Goal: Communication & Community: Answer question/provide support

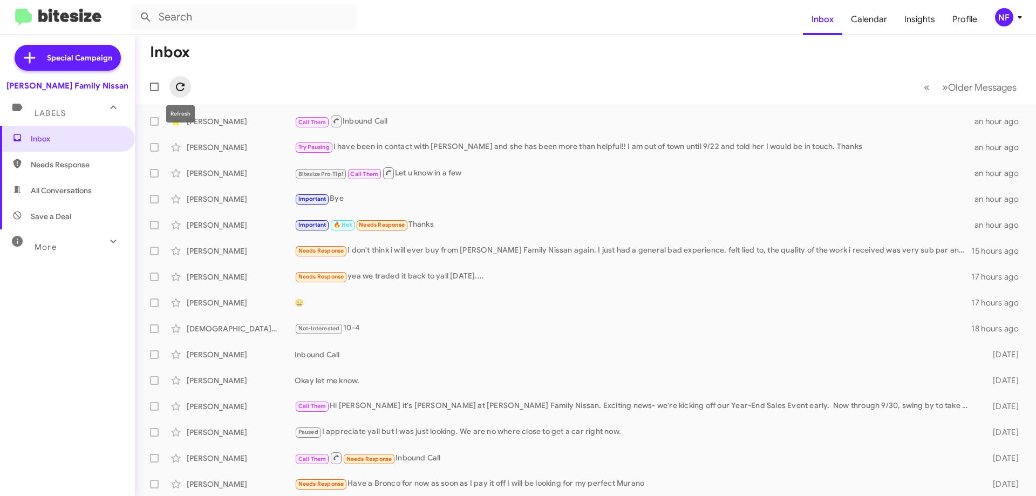
click at [179, 84] on icon at bounding box center [180, 86] width 13 height 13
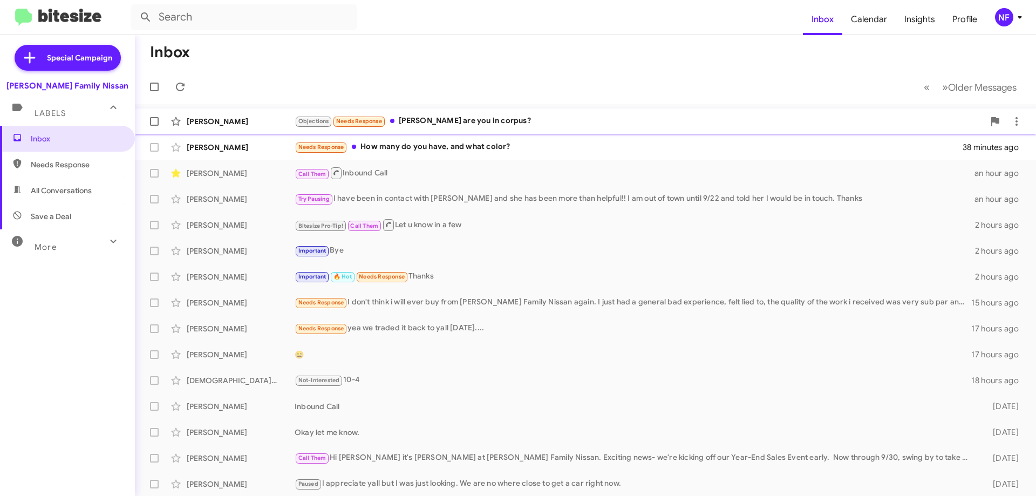
click at [479, 121] on div "Objections Needs Response [PERSON_NAME] are you in corpus?" at bounding box center [639, 121] width 689 height 12
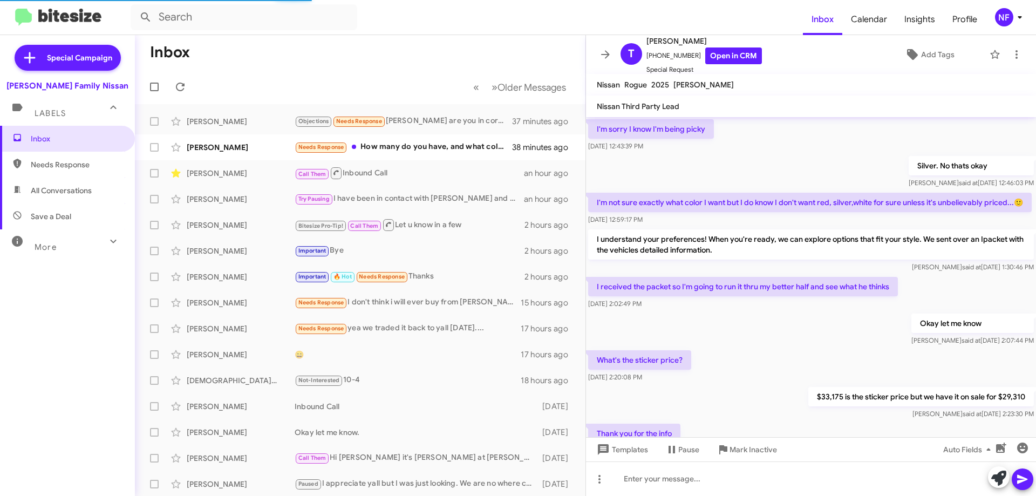
scroll to position [595, 0]
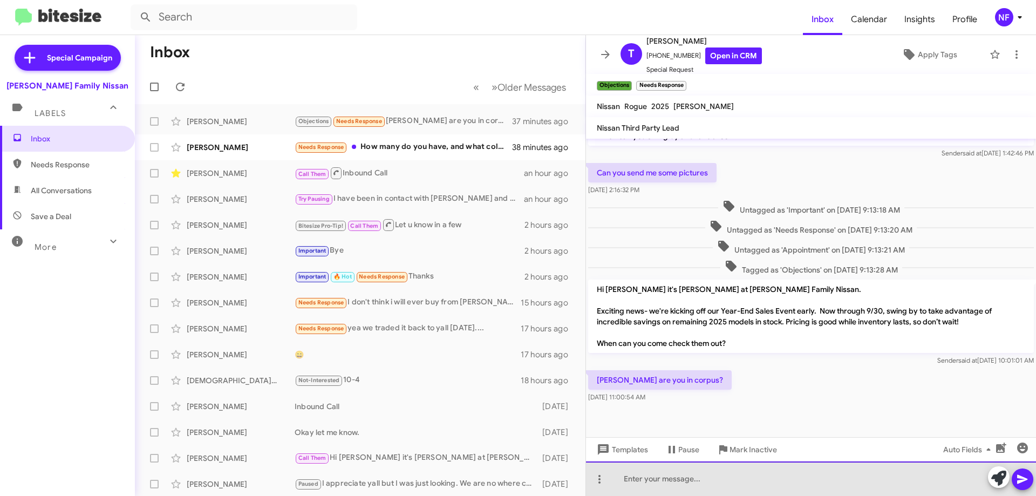
click at [727, 476] on div at bounding box center [811, 478] width 450 height 35
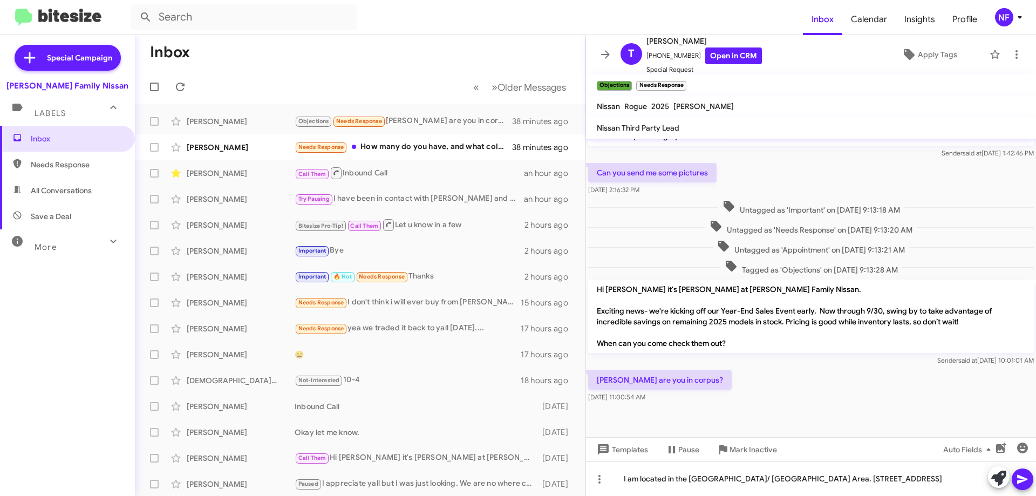
drag, startPoint x: 737, startPoint y: 481, endPoint x: 689, endPoint y: 424, distance: 74.3
click at [689, 424] on div at bounding box center [811, 432] width 450 height 54
click at [1022, 474] on icon at bounding box center [1022, 479] width 13 height 13
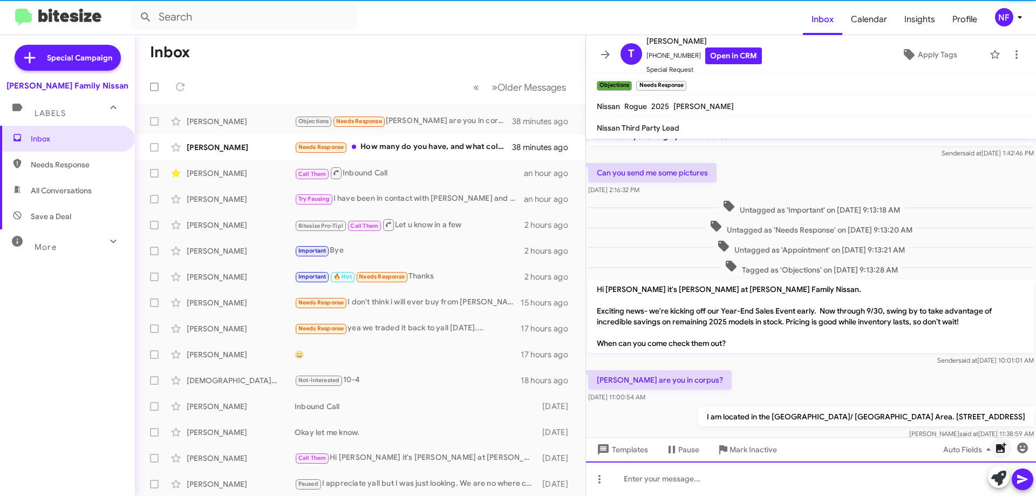
scroll to position [656, 0]
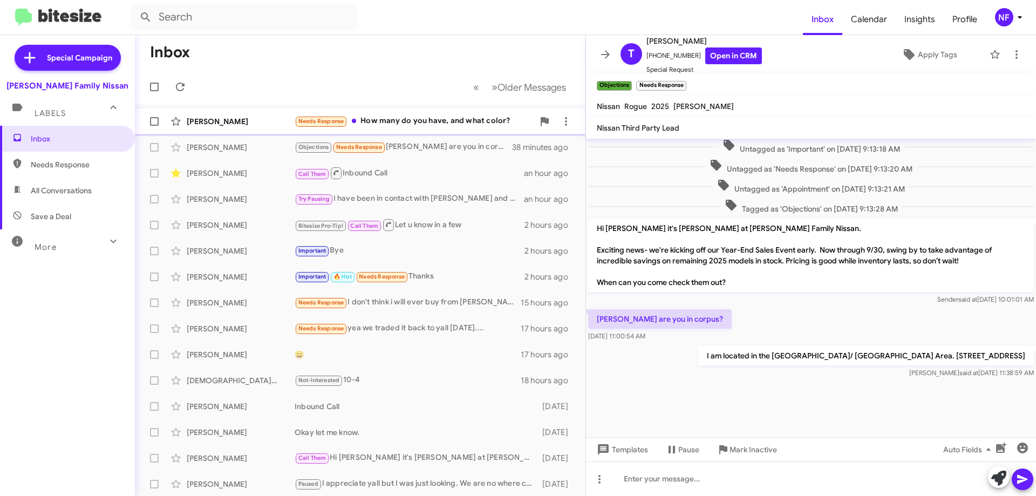
click at [430, 122] on div "Needs Response How many do you have, and what color?" at bounding box center [414, 121] width 239 height 12
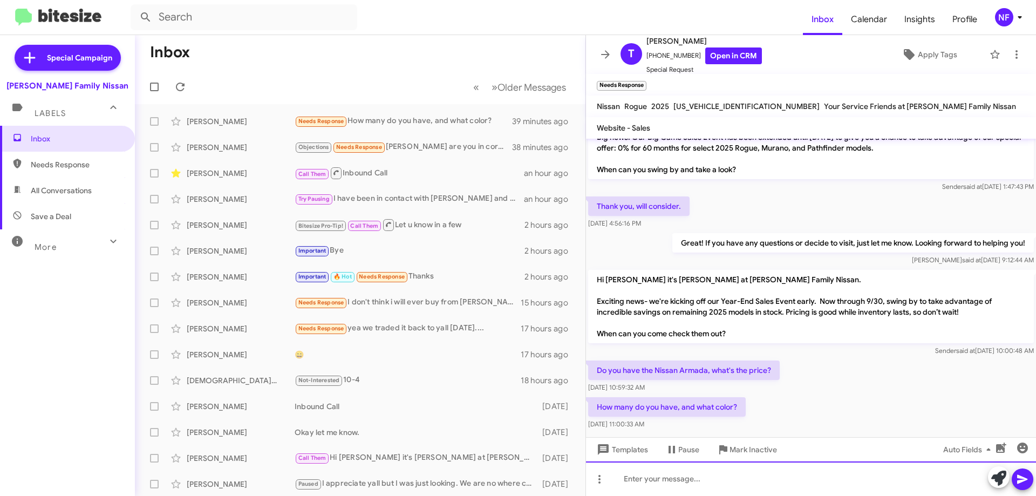
click at [648, 483] on div at bounding box center [811, 478] width 450 height 35
click at [790, 479] on div "We have a variety of colors available, what color are you looking for?" at bounding box center [811, 478] width 450 height 35
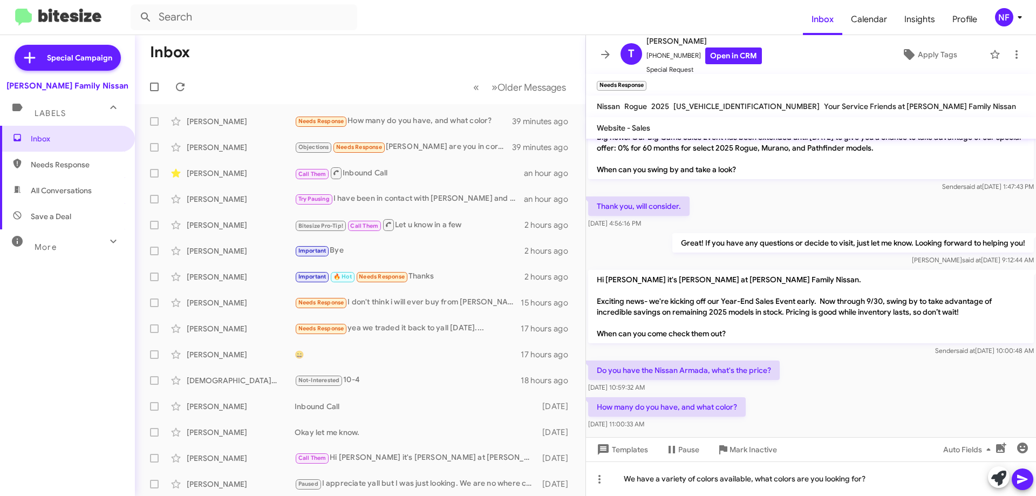
click at [1020, 477] on icon at bounding box center [1022, 479] width 10 height 9
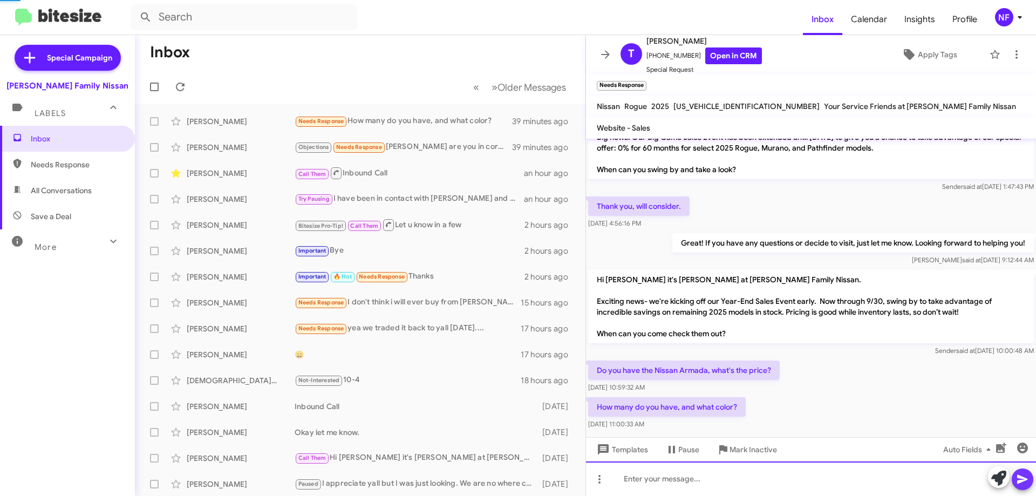
scroll to position [85, 0]
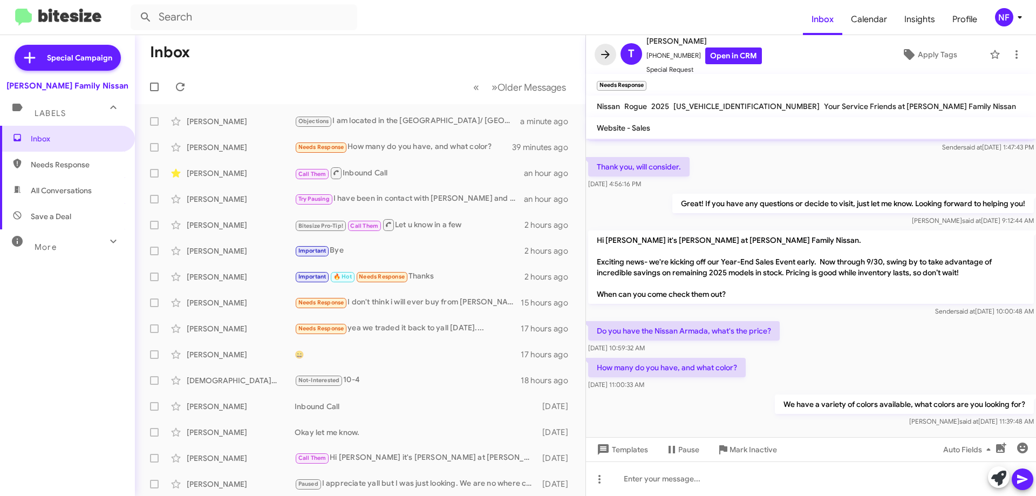
click at [604, 54] on icon at bounding box center [605, 54] width 9 height 8
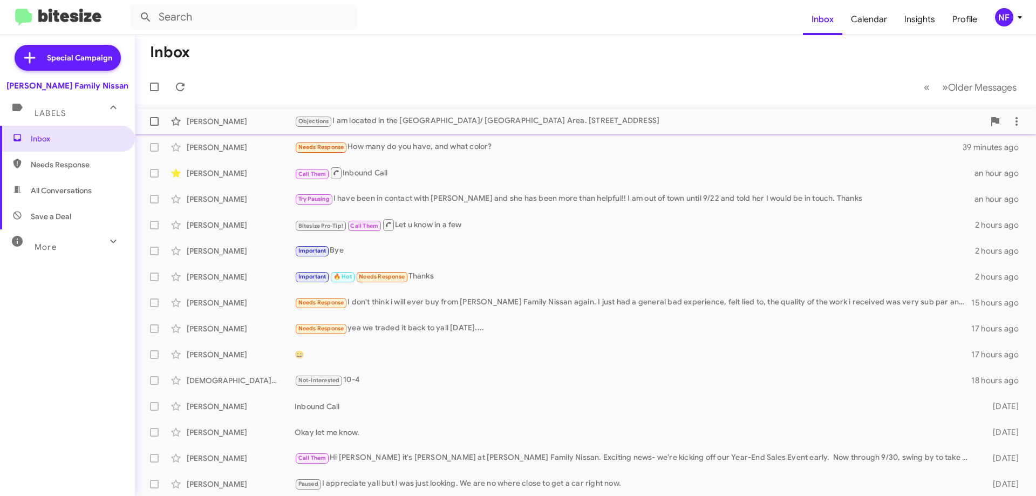
click at [379, 128] on div "[PERSON_NAME] Objections I am located in the [GEOGRAPHIC_DATA]/ [GEOGRAPHIC_DAT…" at bounding box center [585, 122] width 884 height 22
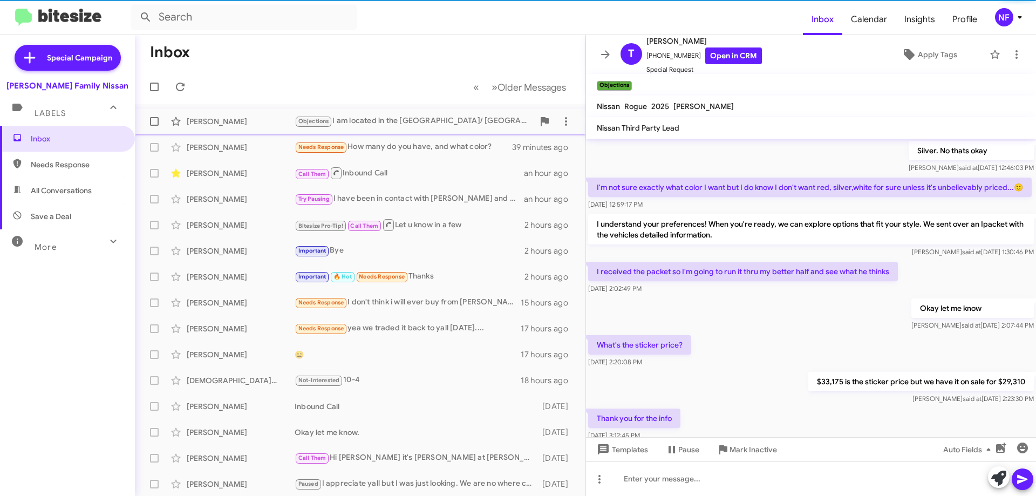
scroll to position [595, 0]
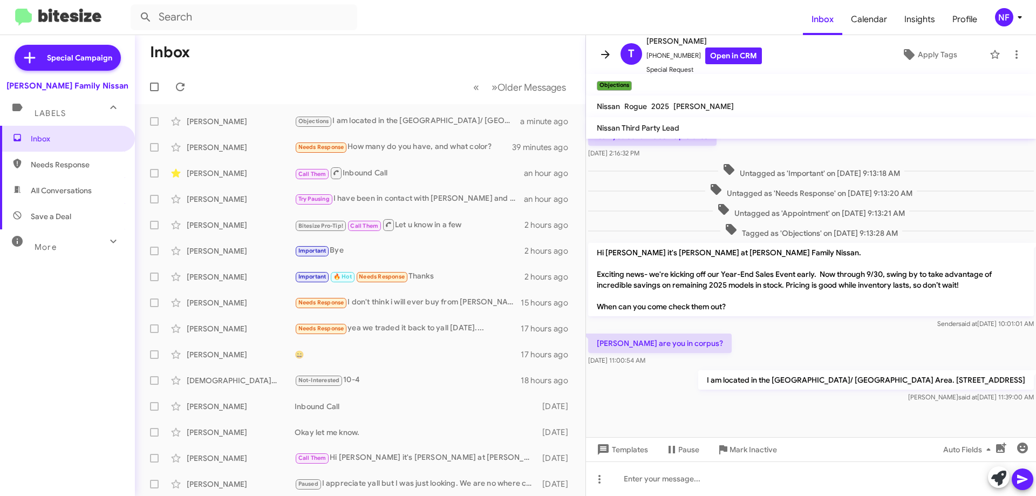
click at [602, 53] on icon at bounding box center [605, 54] width 13 height 13
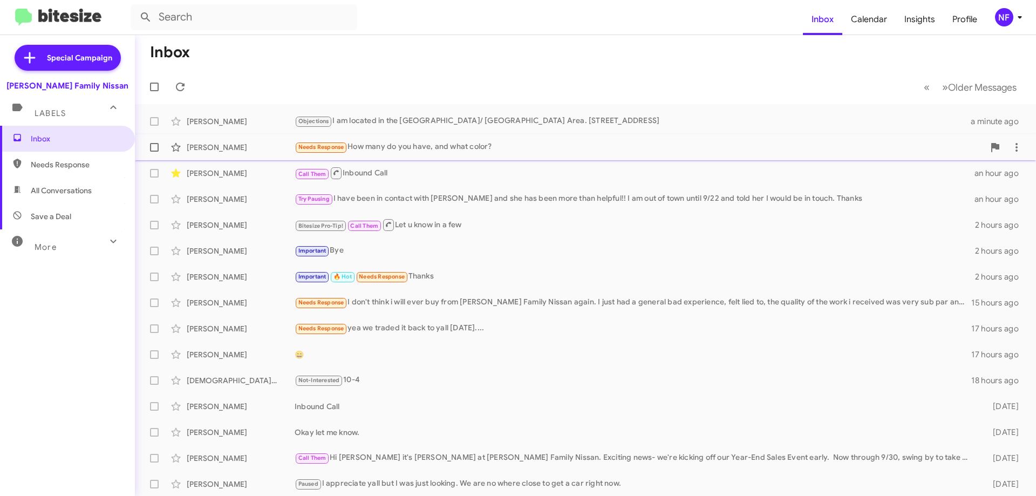
click at [455, 146] on div "Needs Response How many do you have, and what color?" at bounding box center [639, 147] width 689 height 12
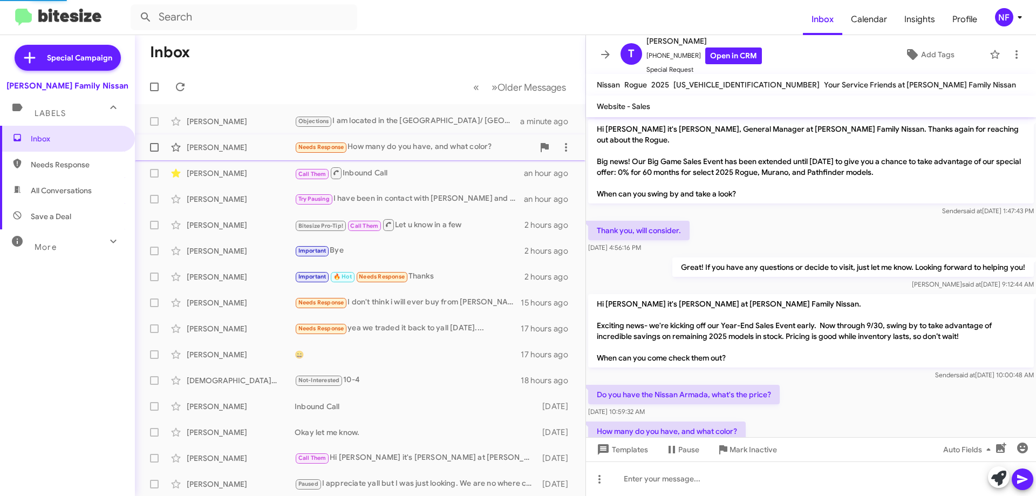
scroll to position [64, 0]
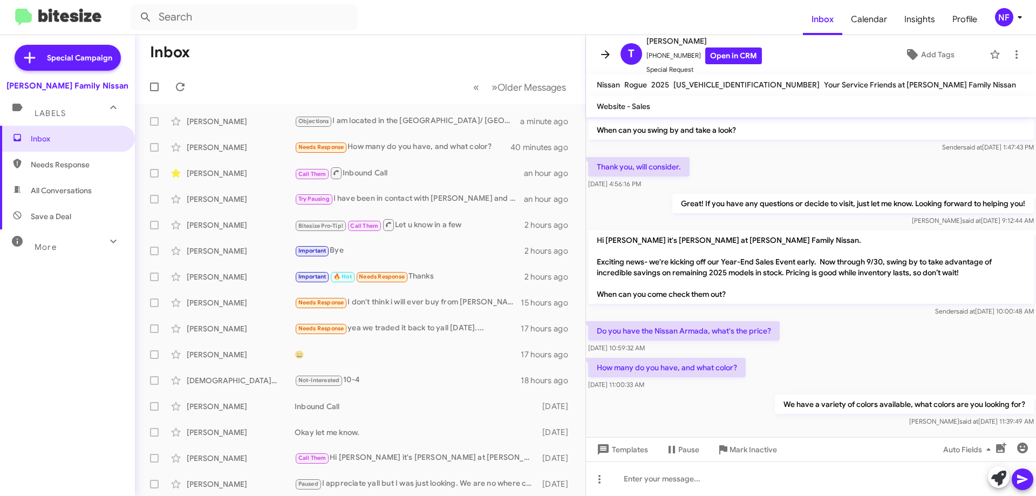
click at [605, 52] on icon at bounding box center [605, 54] width 13 height 13
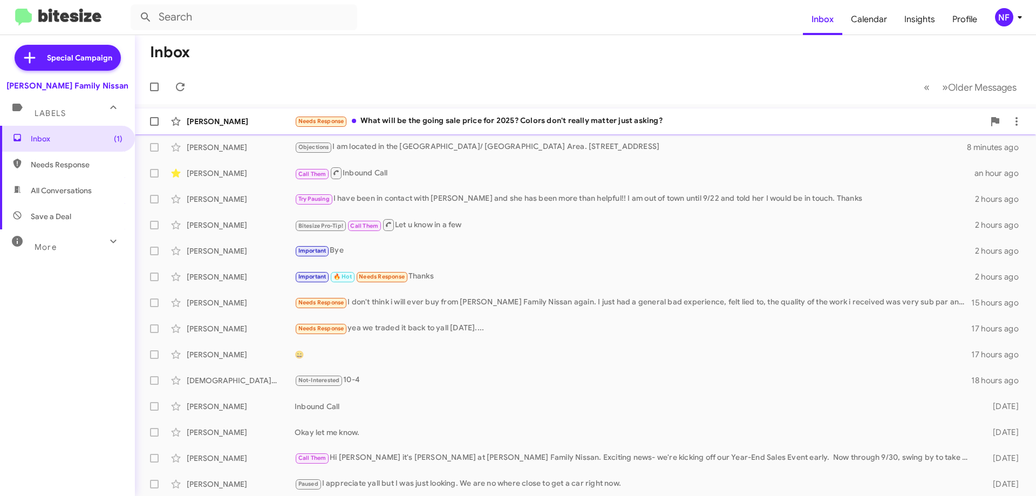
click at [430, 124] on div "Needs Response What will be the going sale price for 2025? Colors don't really …" at bounding box center [639, 121] width 689 height 12
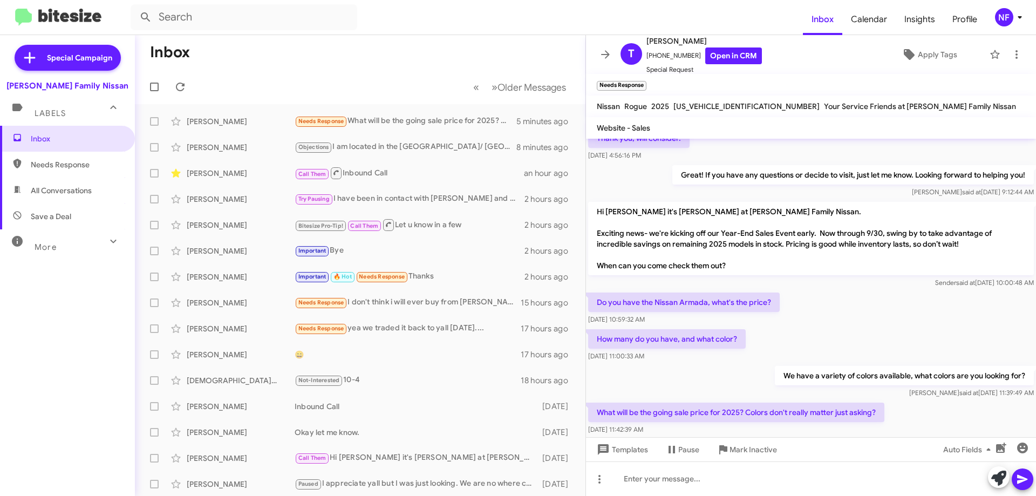
scroll to position [125, 0]
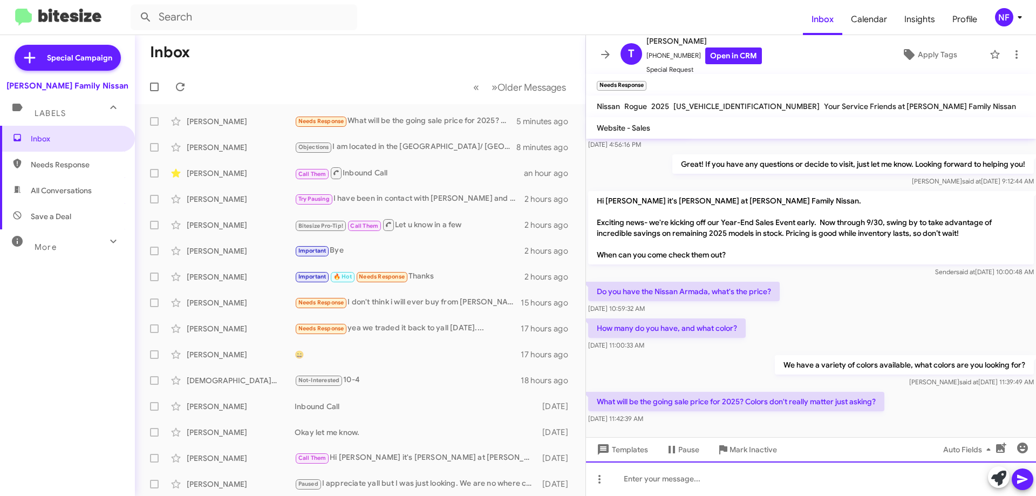
click at [730, 475] on div at bounding box center [811, 478] width 450 height 35
click at [660, 476] on div at bounding box center [811, 478] width 450 height 35
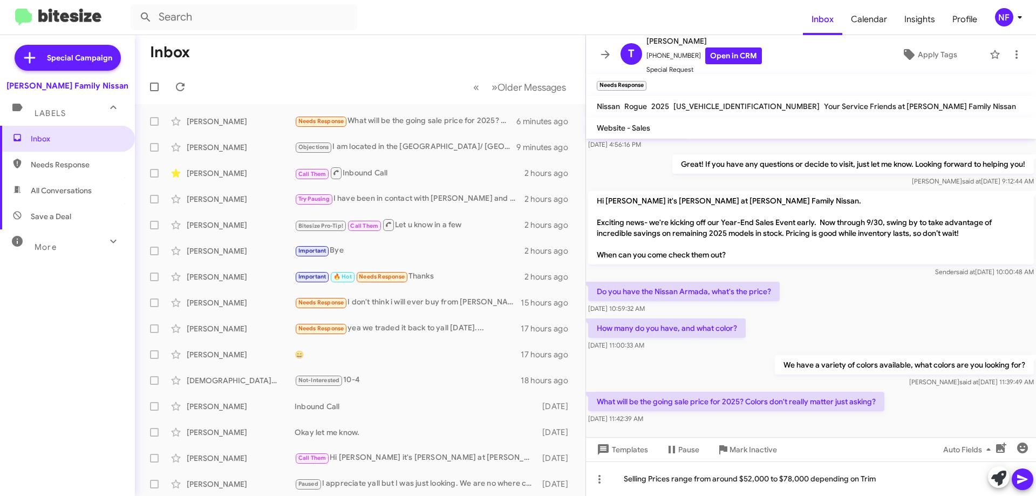
click at [1023, 479] on icon at bounding box center [1022, 479] width 10 height 9
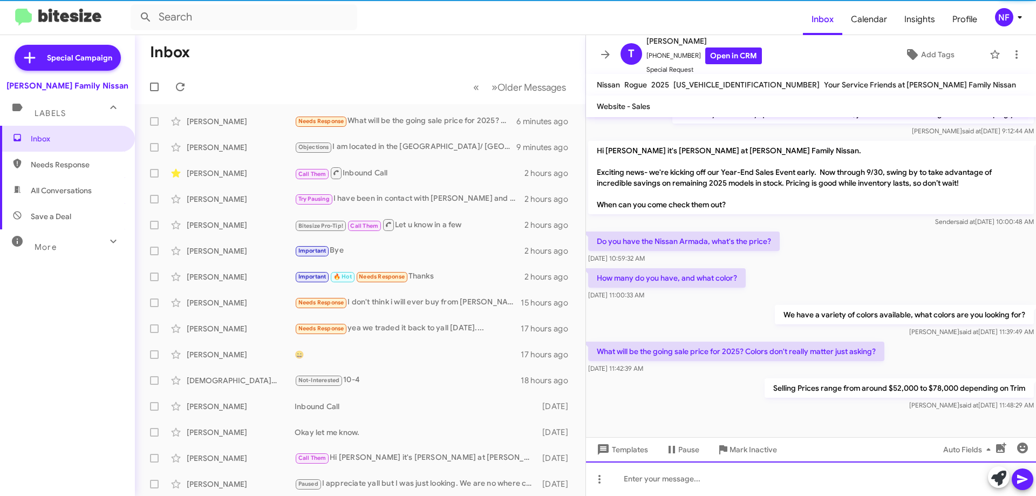
scroll to position [142, 0]
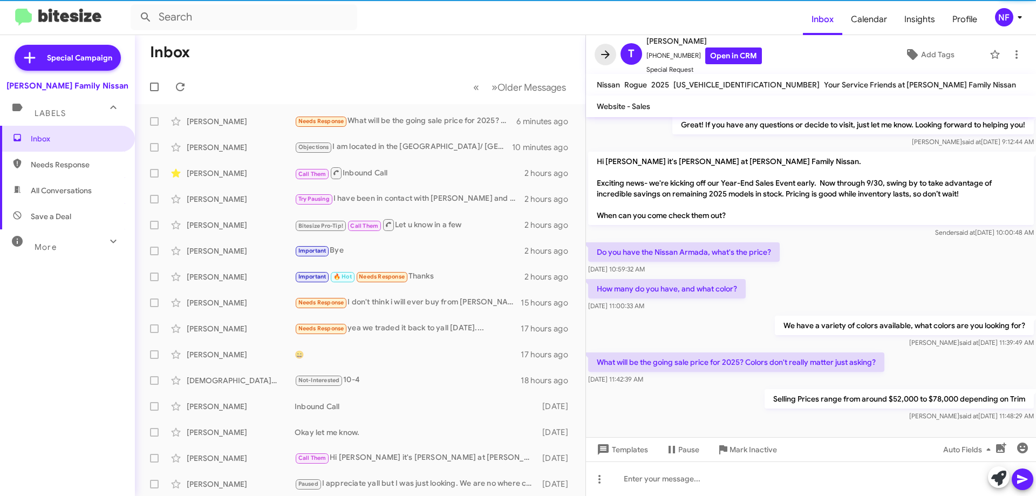
click at [607, 58] on icon at bounding box center [605, 54] width 13 height 13
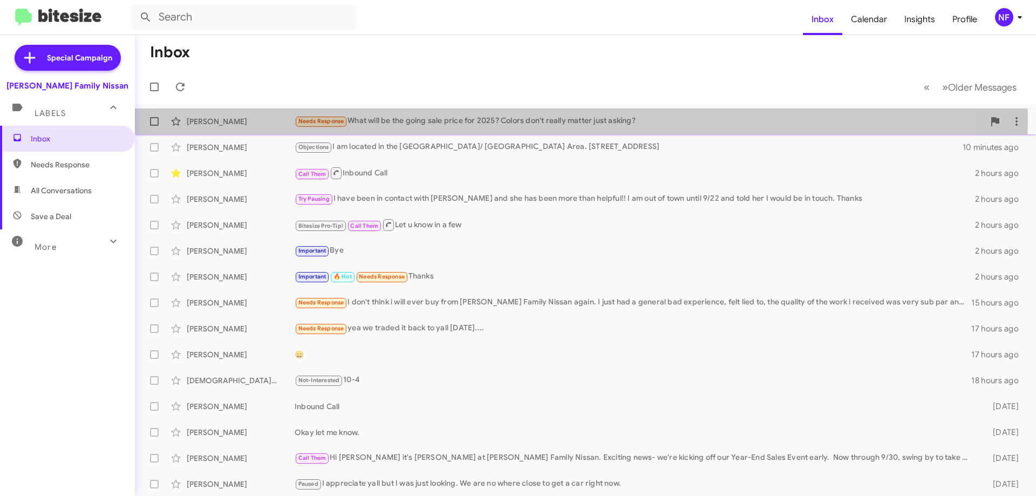
click at [522, 120] on div "Needs Response What will be the going sale price for 2025? Colors don't really …" at bounding box center [639, 121] width 689 height 12
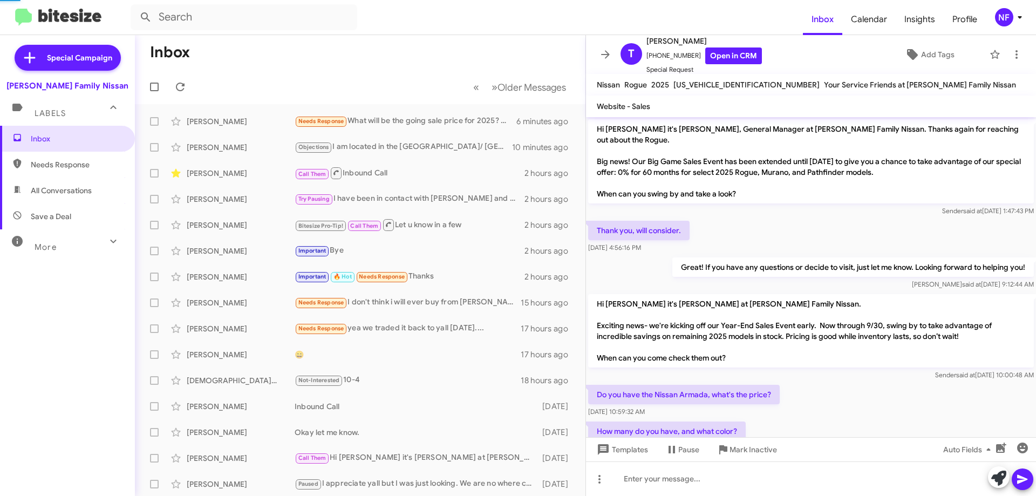
scroll to position [142, 0]
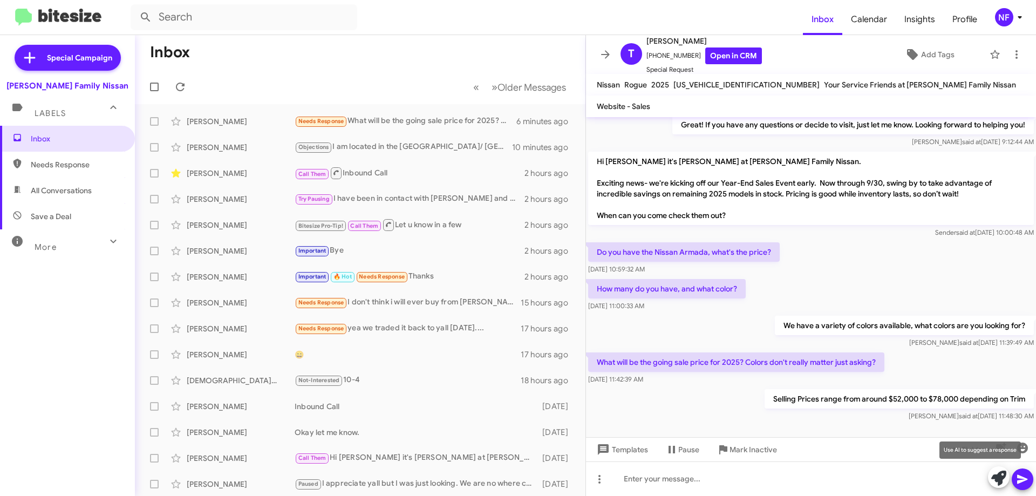
click at [1003, 473] on icon at bounding box center [998, 477] width 15 height 15
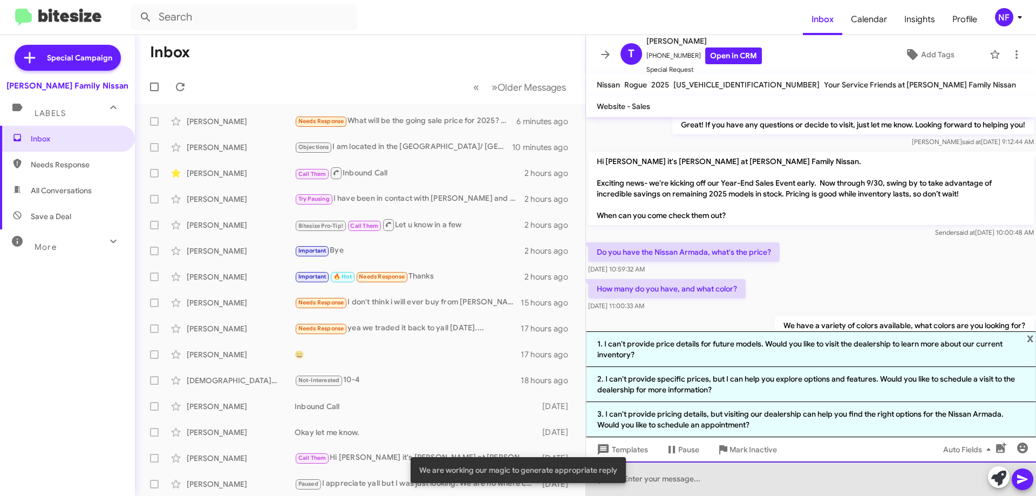
click at [789, 480] on div at bounding box center [811, 478] width 450 height 35
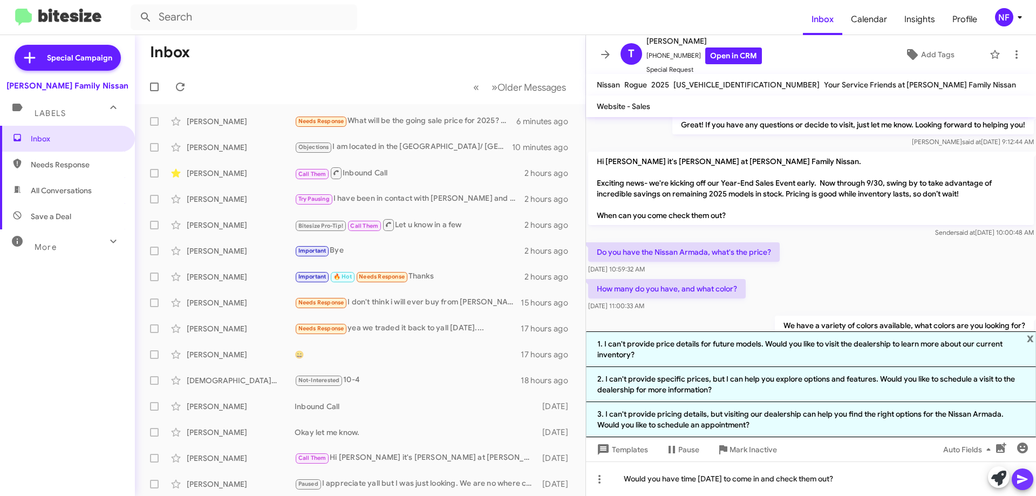
click at [1017, 480] on icon at bounding box center [1022, 479] width 10 height 9
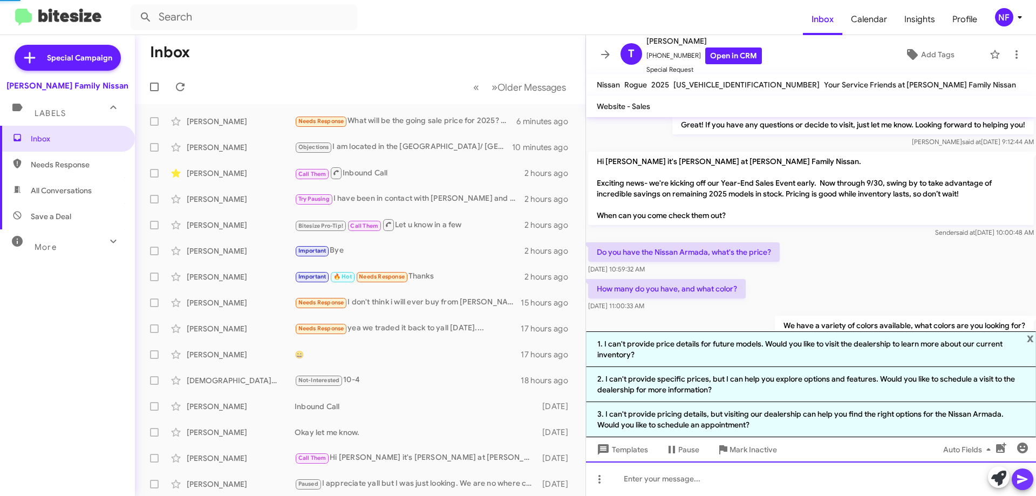
scroll to position [0, 0]
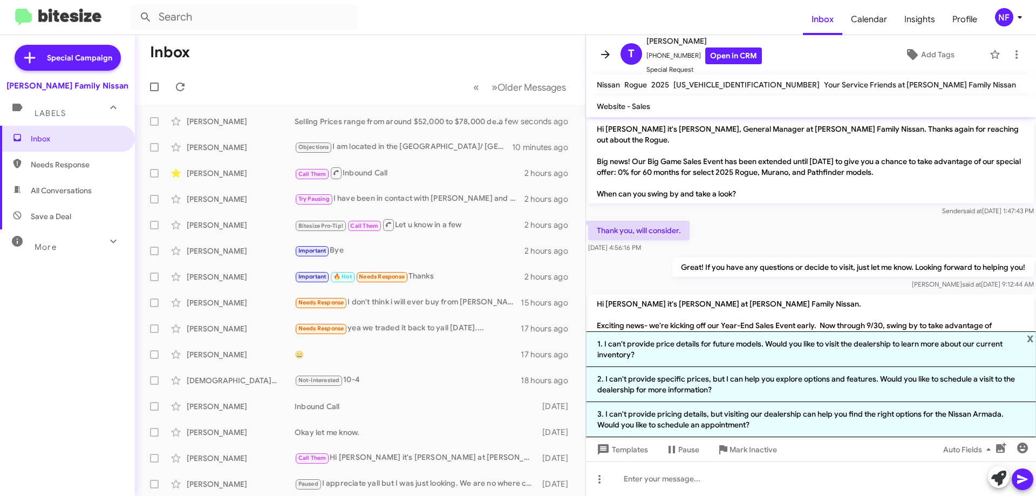
click at [606, 53] on icon at bounding box center [605, 54] width 13 height 13
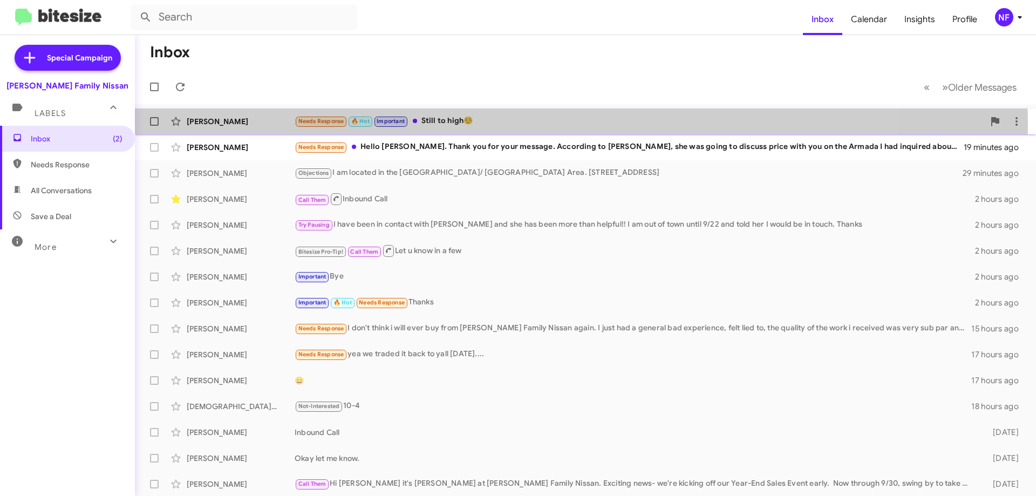
drag, startPoint x: 483, startPoint y: 122, endPoint x: 485, endPoint y: 152, distance: 29.2
click at [484, 123] on div "Needs Response 🔥 Hot Important Still to high☺️" at bounding box center [629, 121] width 669 height 12
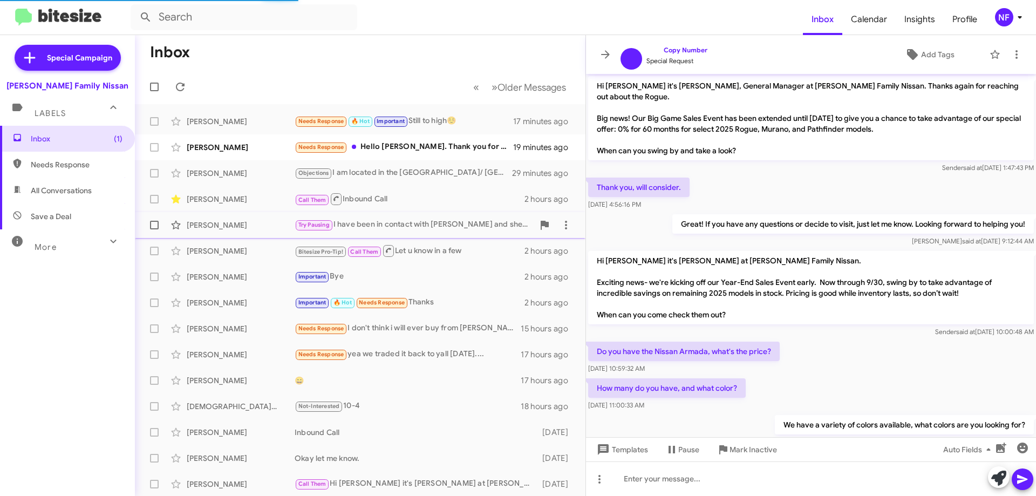
scroll to position [217, 0]
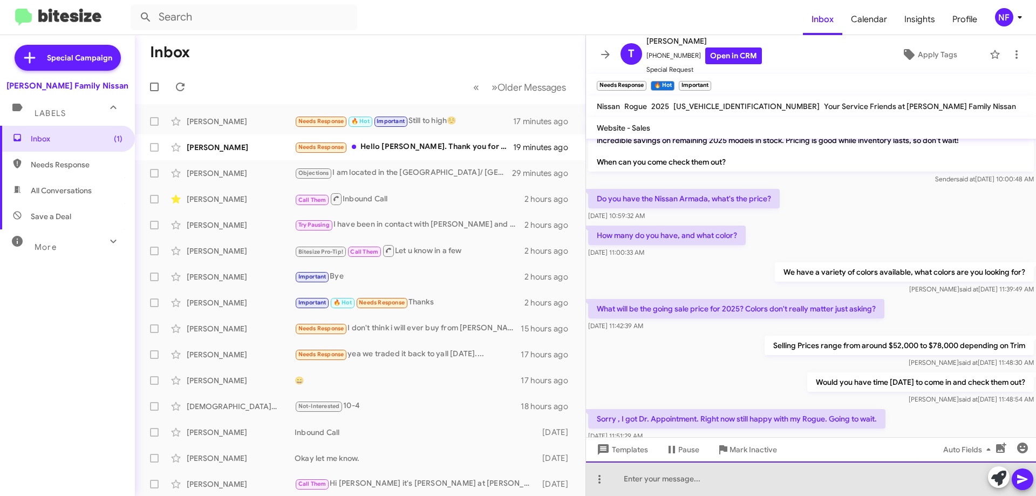
click at [703, 486] on div at bounding box center [811, 478] width 450 height 35
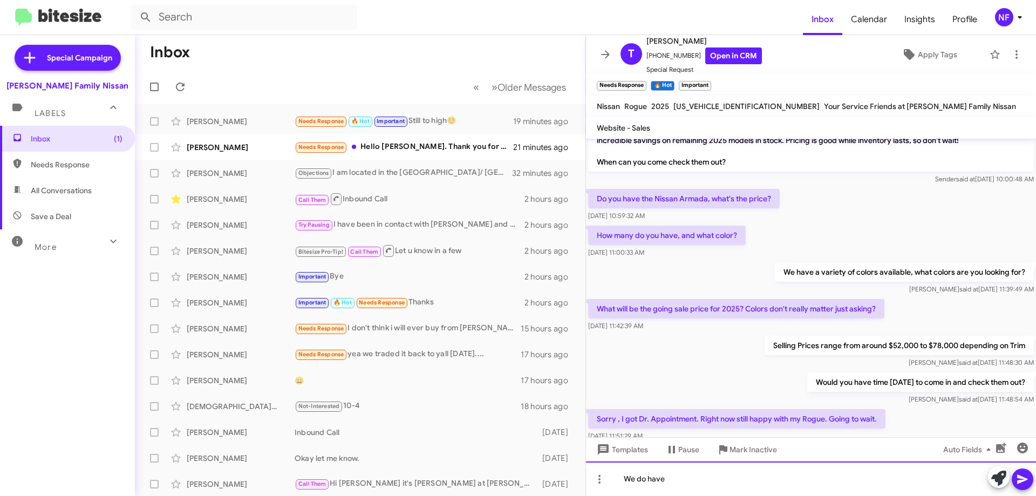
click at [722, 482] on div "We do have" at bounding box center [811, 478] width 450 height 35
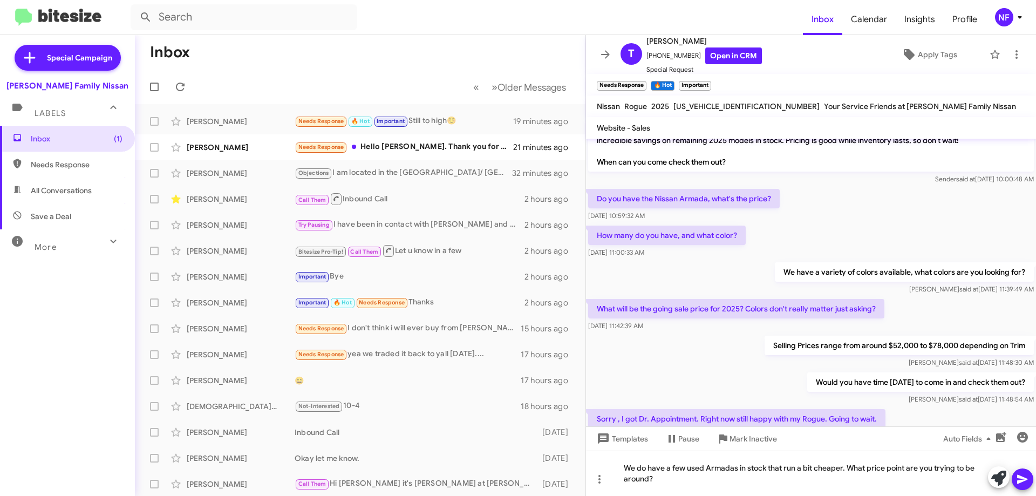
click at [1023, 470] on span at bounding box center [1022, 479] width 13 height 22
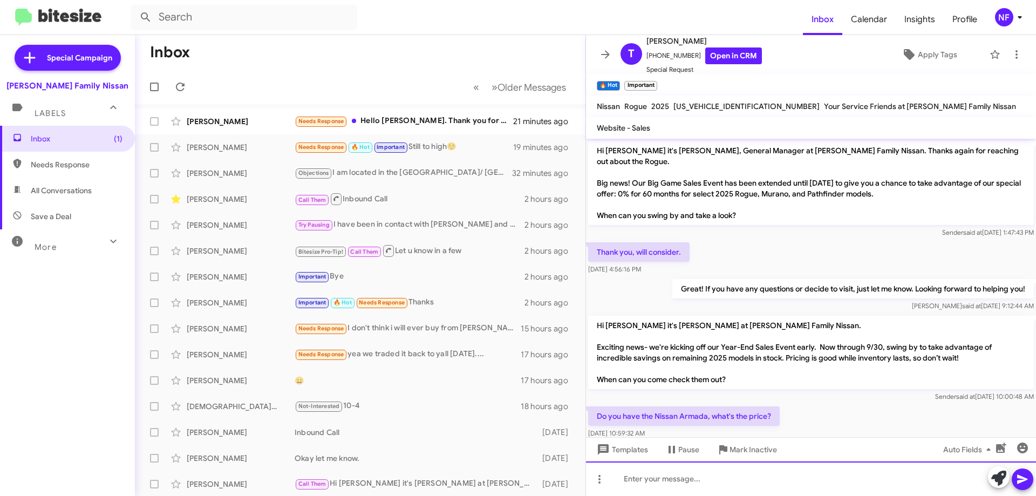
scroll to position [322, 0]
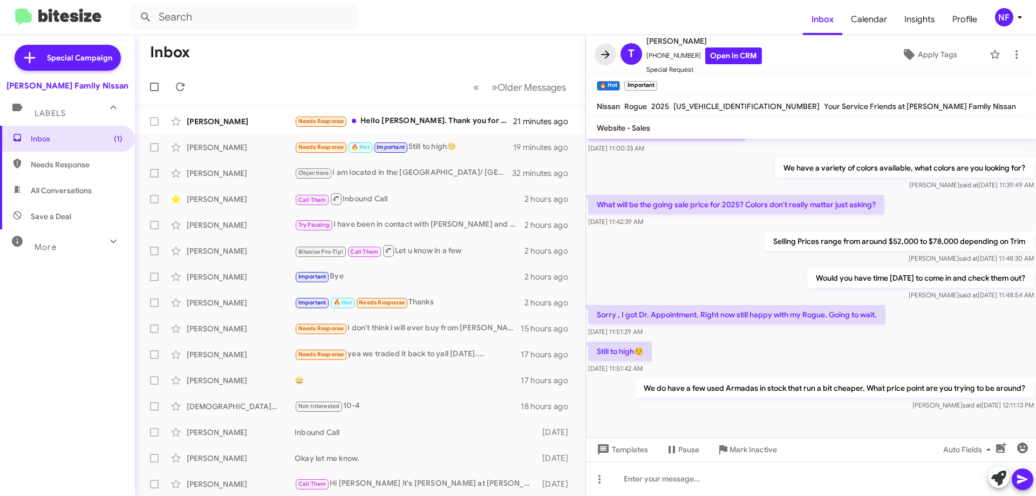
click at [603, 55] on icon at bounding box center [605, 54] width 9 height 8
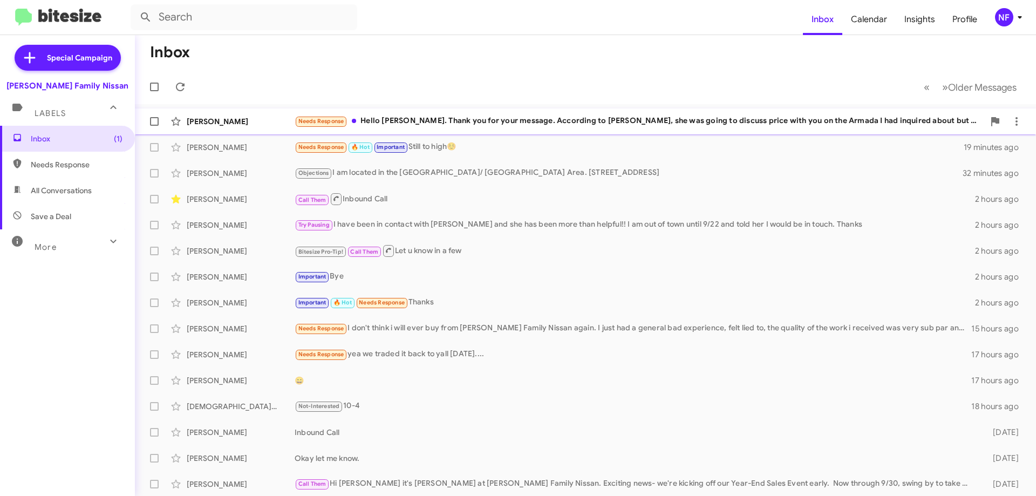
click at [401, 122] on div "Needs Response Hello [PERSON_NAME]. Thank you for your message. According to [P…" at bounding box center [639, 121] width 689 height 12
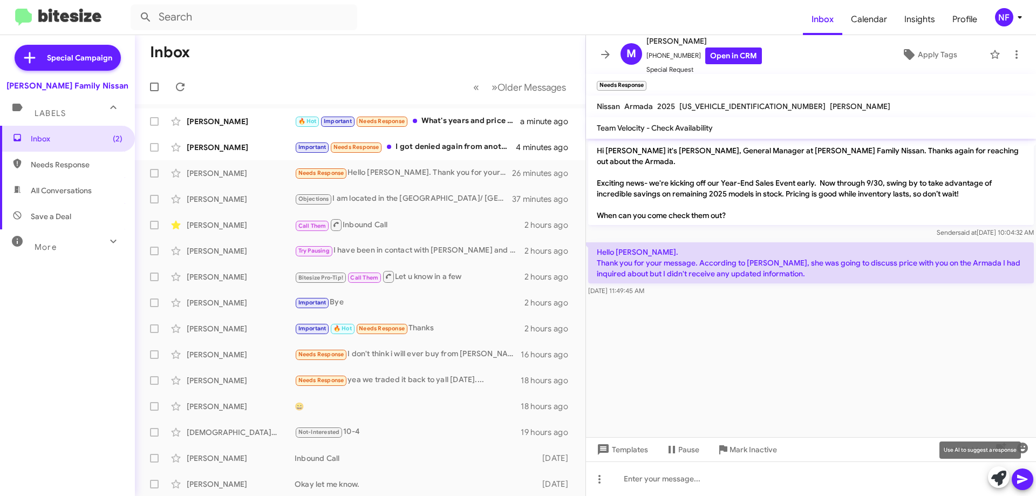
click at [1006, 477] on icon at bounding box center [998, 477] width 15 height 15
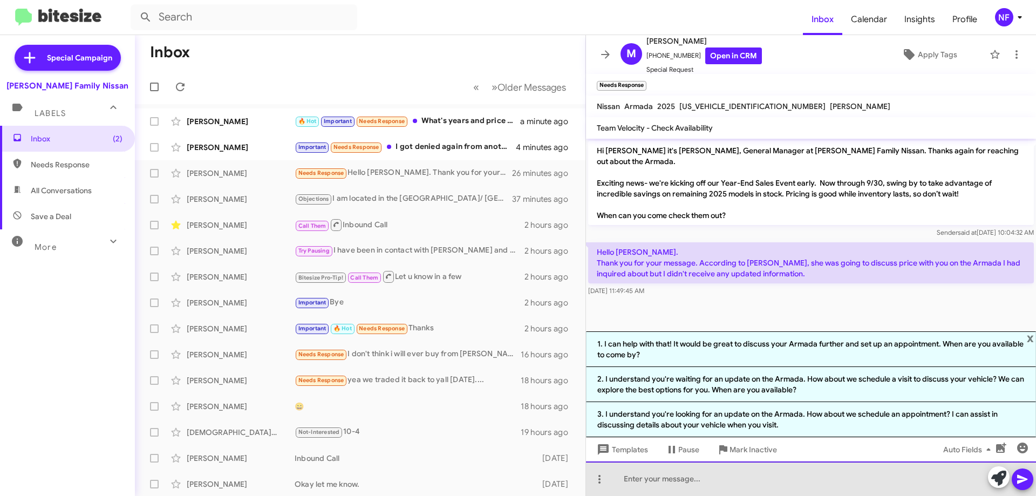
click at [692, 474] on div at bounding box center [811, 478] width 450 height 35
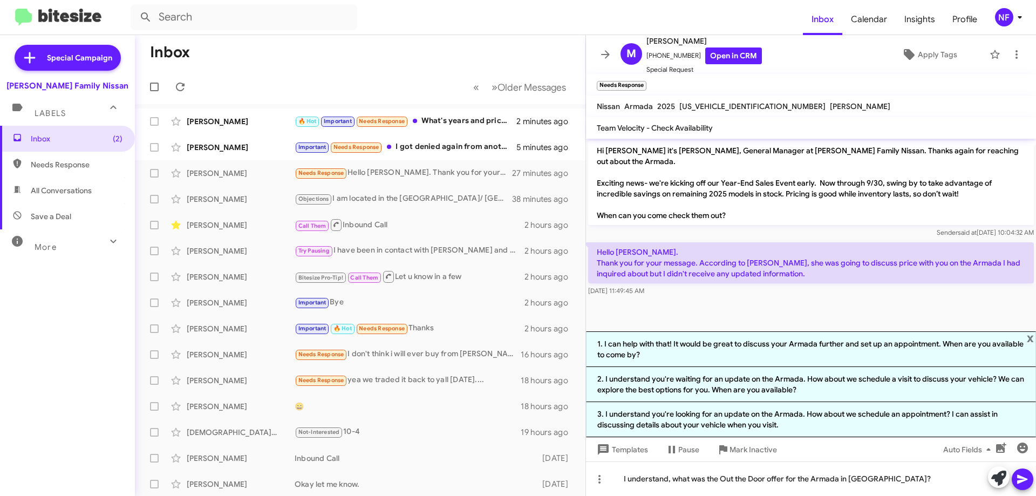
click at [1021, 477] on icon at bounding box center [1022, 479] width 10 height 9
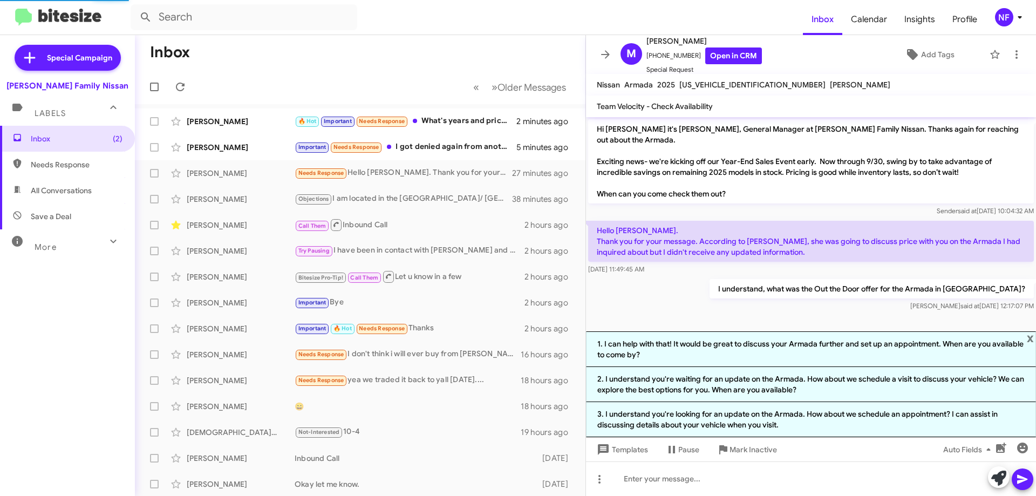
click at [598, 54] on span at bounding box center [605, 54] width 22 height 13
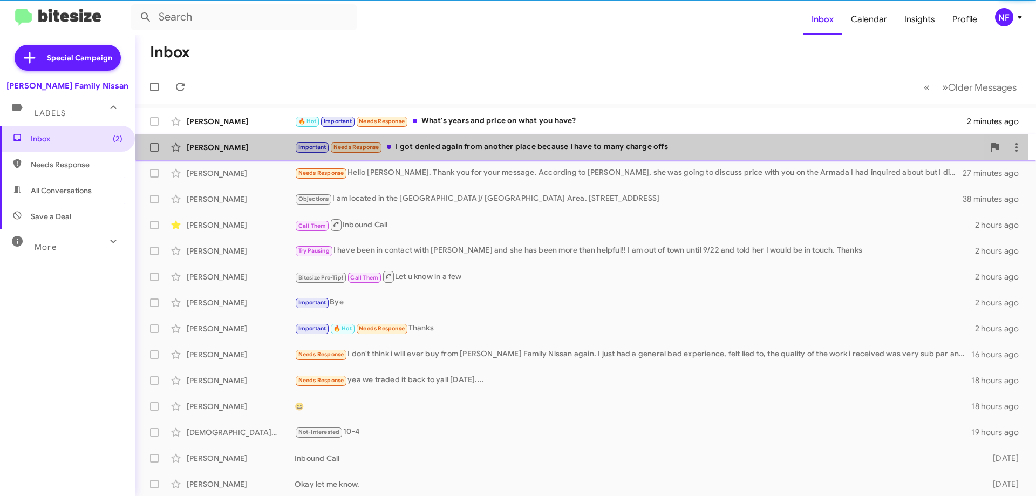
click at [457, 140] on div "[PERSON_NAME] Important Needs Response I got denied again from another place be…" at bounding box center [585, 147] width 884 height 22
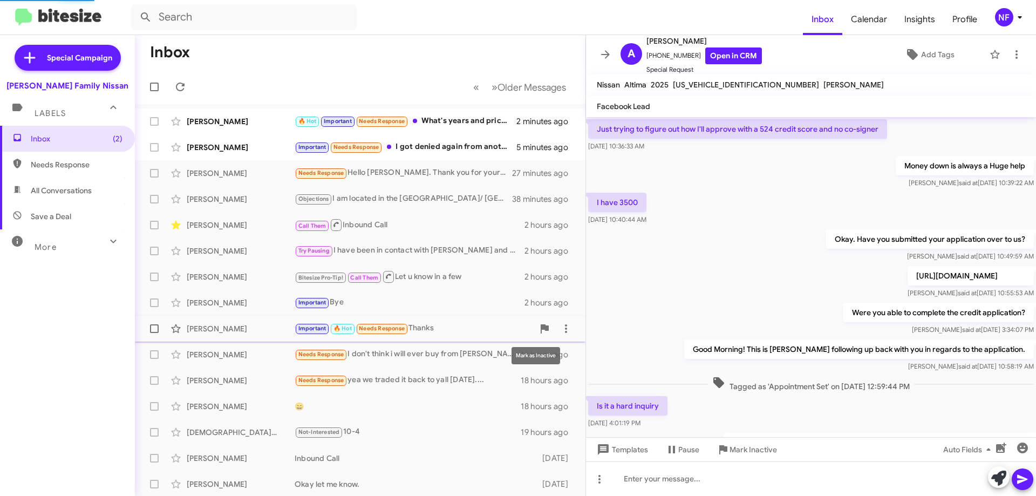
scroll to position [486, 0]
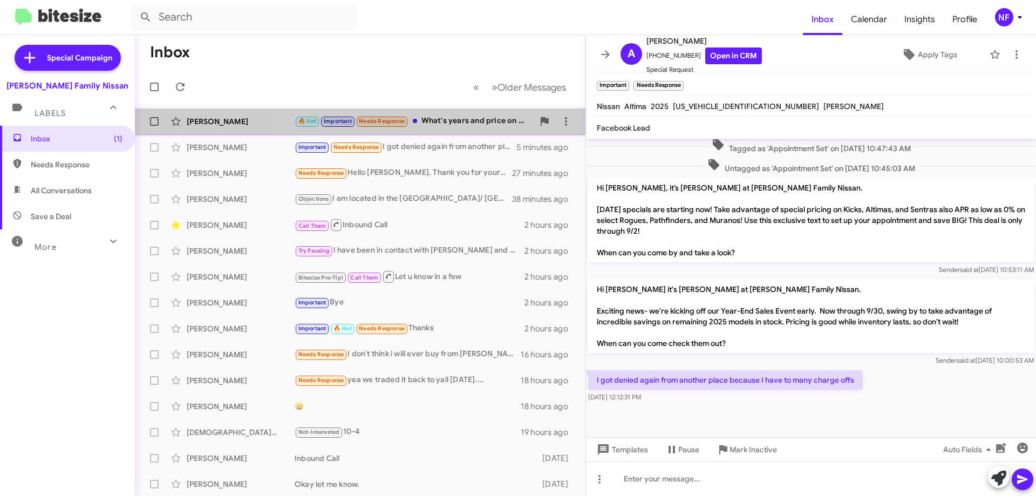
click at [466, 125] on div "🔥 Hot Important Needs Response What's years and price on what you have?" at bounding box center [414, 121] width 239 height 12
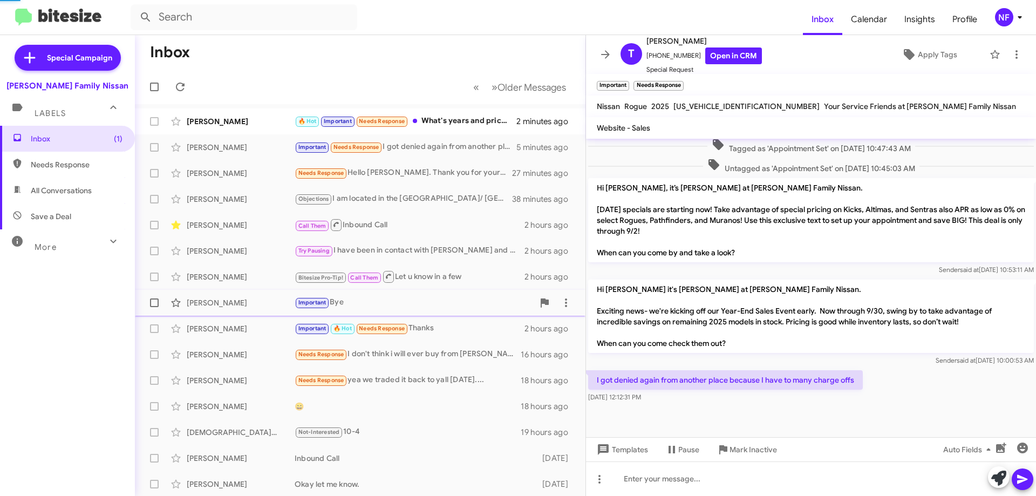
scroll to position [361, 0]
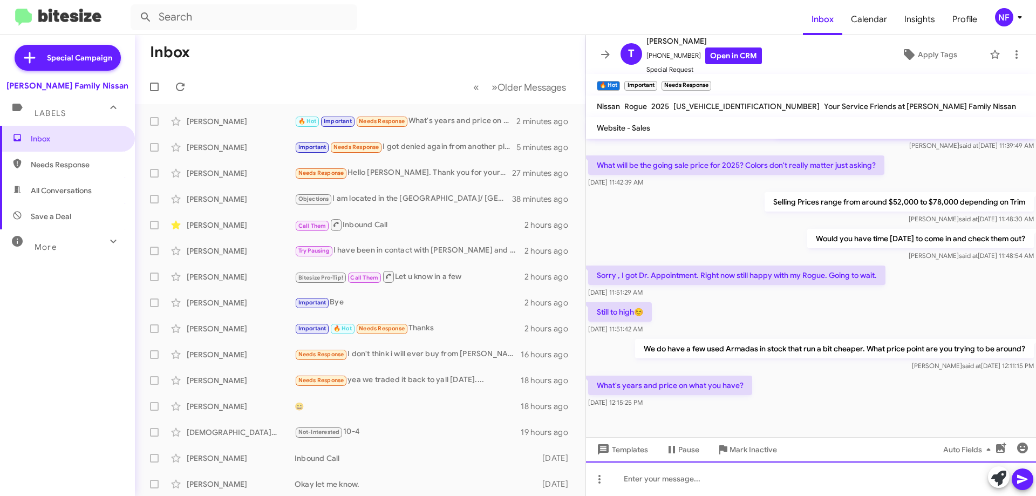
click at [696, 482] on div at bounding box center [811, 478] width 450 height 35
click at [753, 485] on div at bounding box center [811, 478] width 450 height 35
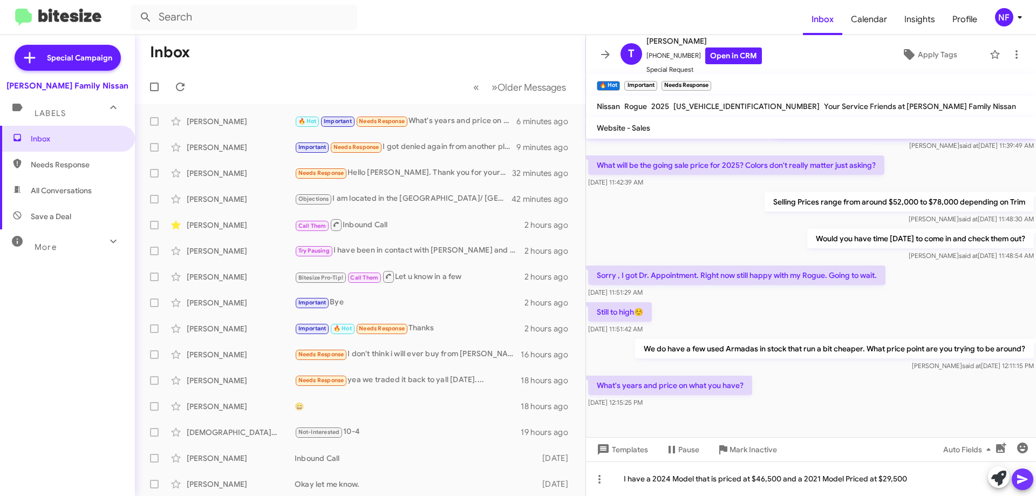
click at [1024, 475] on icon at bounding box center [1022, 479] width 13 height 13
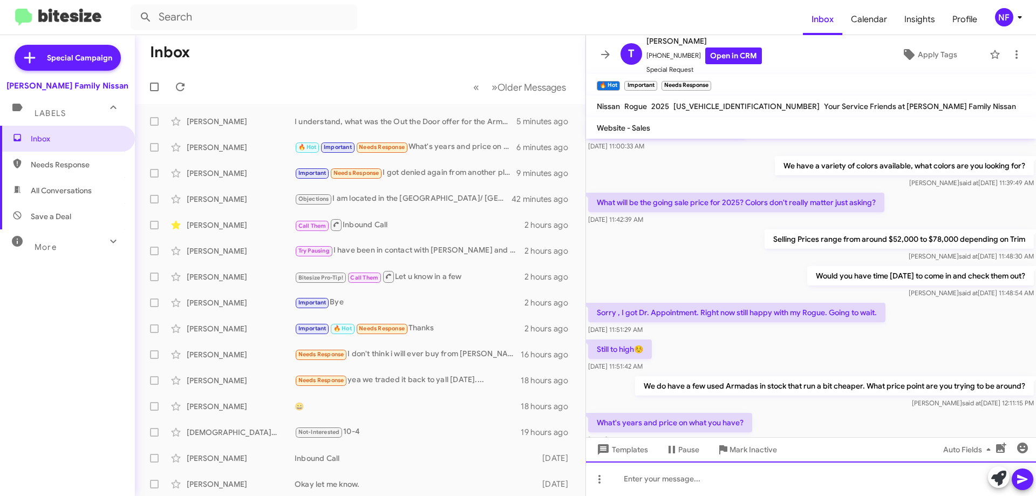
scroll to position [400, 0]
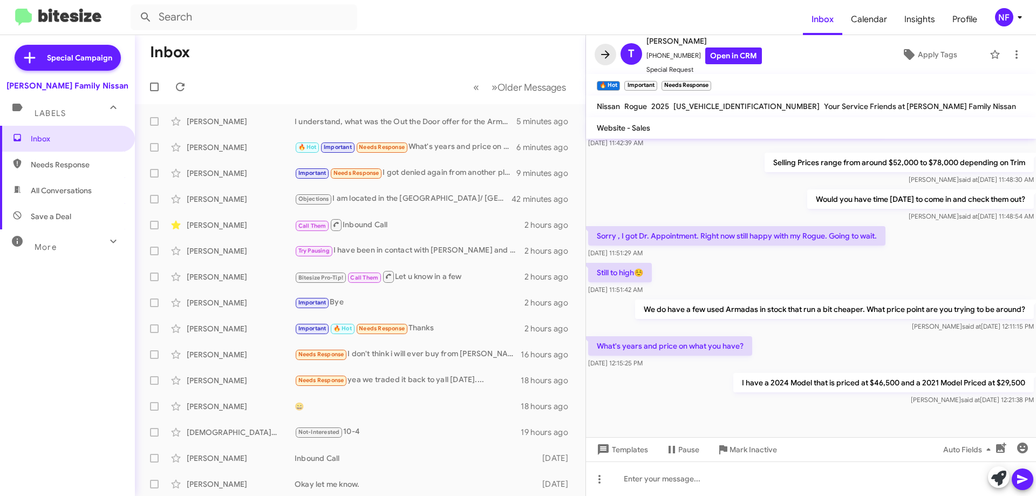
click at [605, 49] on icon at bounding box center [605, 54] width 13 height 13
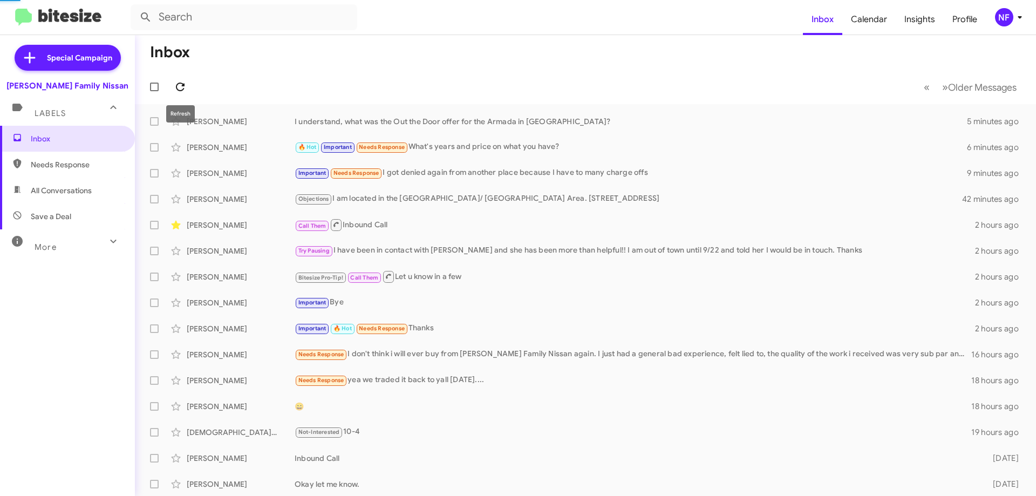
click at [183, 83] on icon at bounding box center [180, 86] width 13 height 13
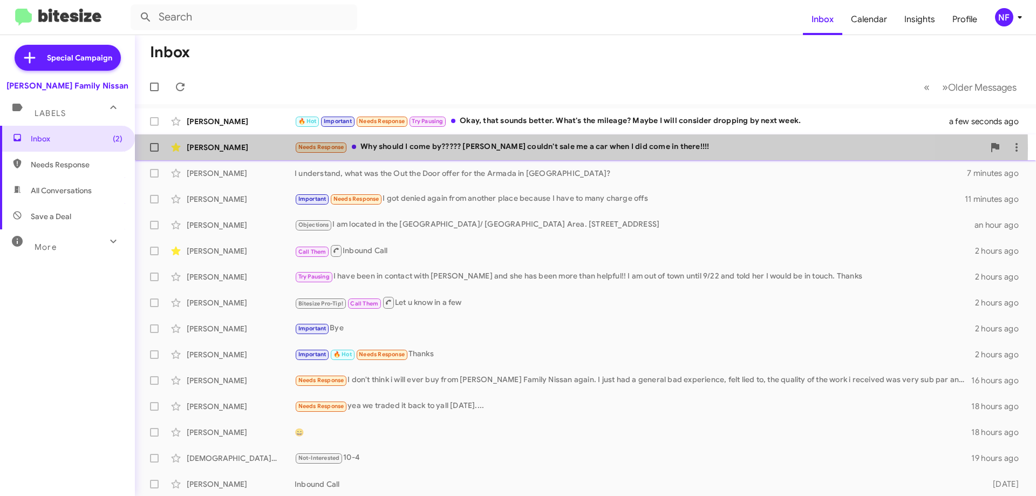
click at [433, 148] on div "Needs Response Why should I come by????? [PERSON_NAME] couldn't sale me a car w…" at bounding box center [639, 147] width 689 height 12
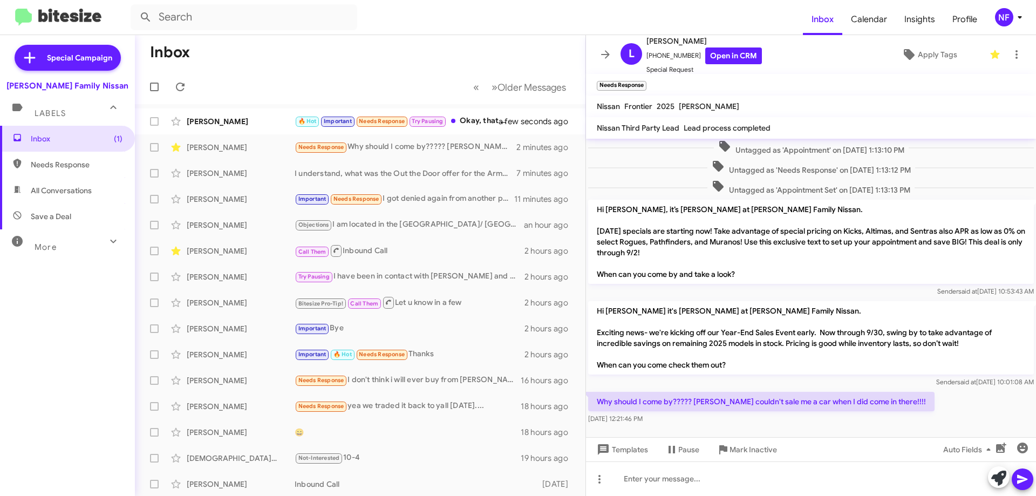
scroll to position [751, 0]
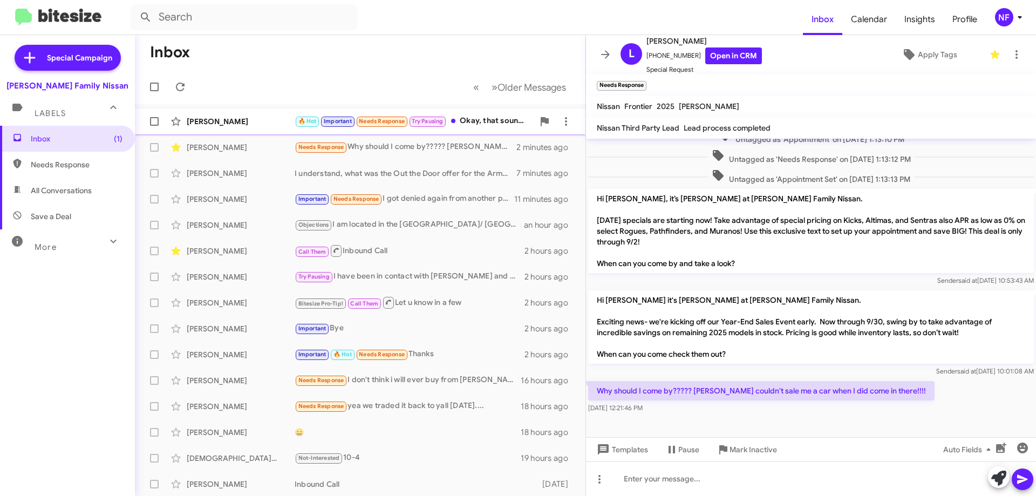
click at [476, 123] on div "🔥 Hot Important Needs Response Try Pausing Okay, that sounds better. What's the…" at bounding box center [414, 121] width 239 height 12
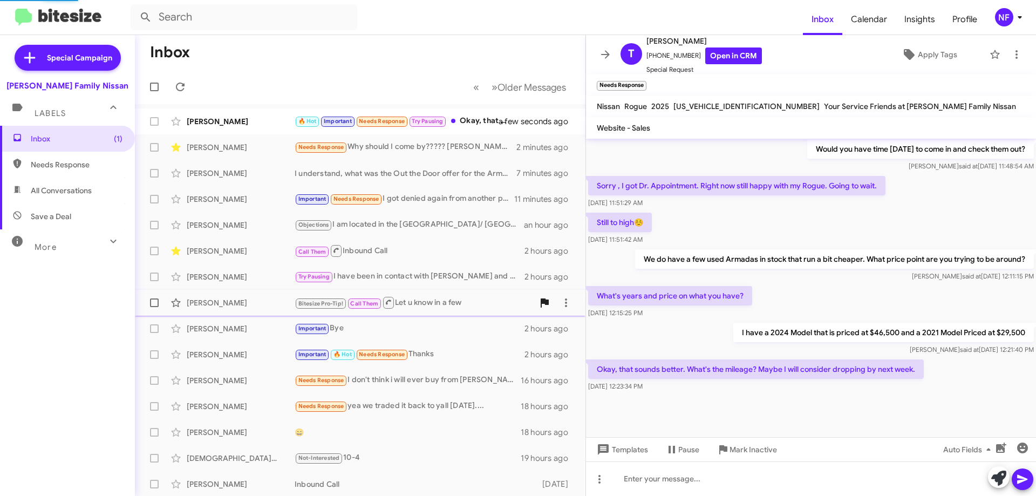
scroll to position [440, 0]
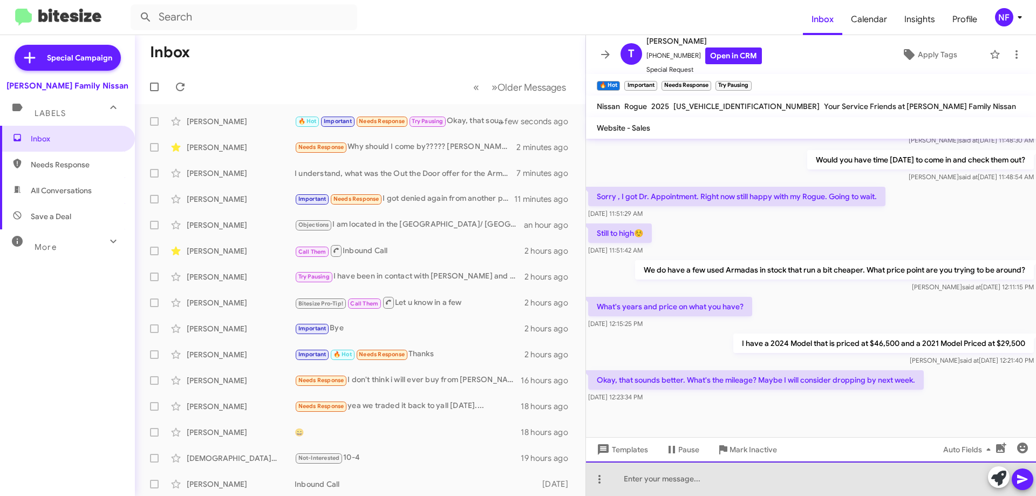
click at [678, 480] on div at bounding box center [811, 478] width 450 height 35
click at [710, 481] on div at bounding box center [811, 478] width 450 height 35
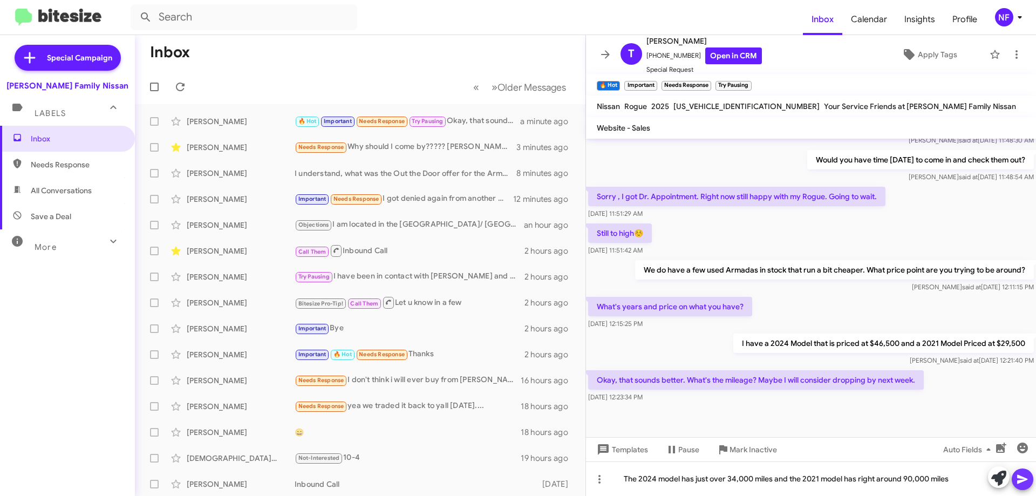
click at [1024, 477] on icon at bounding box center [1022, 479] width 13 height 13
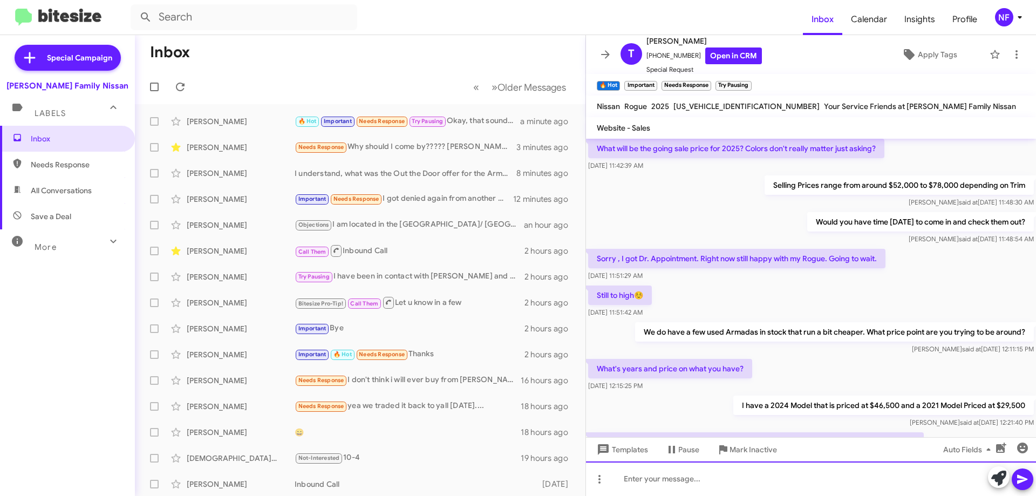
scroll to position [479, 0]
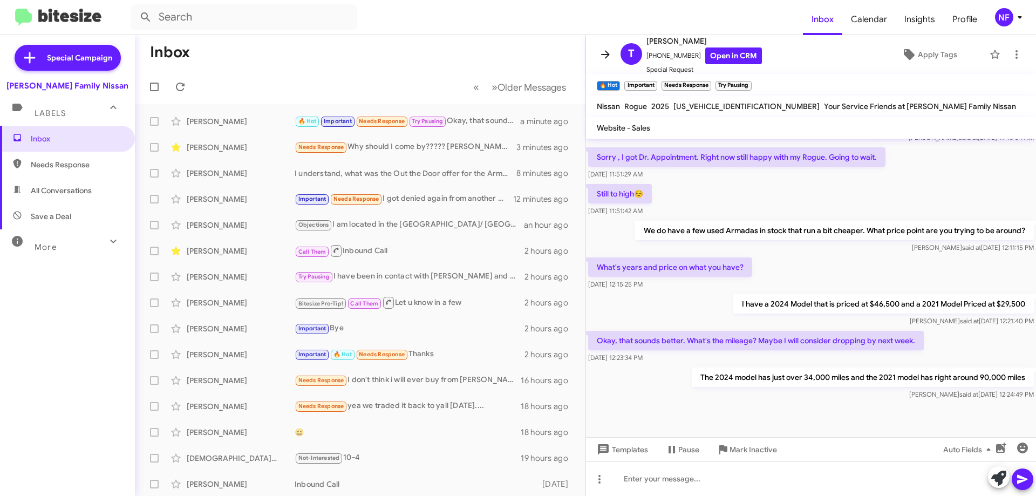
click at [598, 53] on span at bounding box center [605, 54] width 22 height 13
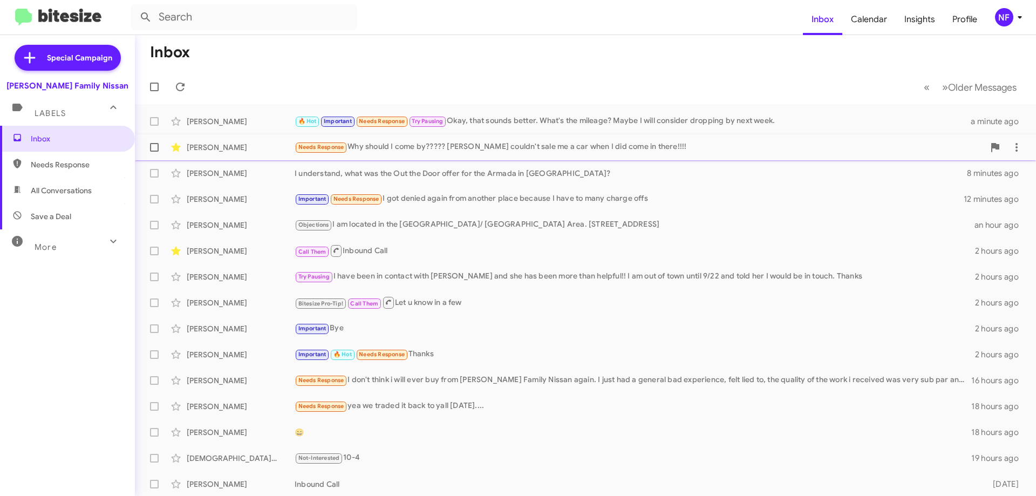
click at [425, 143] on div "Needs Response Why should I come by????? [PERSON_NAME] couldn't sale me a car w…" at bounding box center [639, 147] width 689 height 12
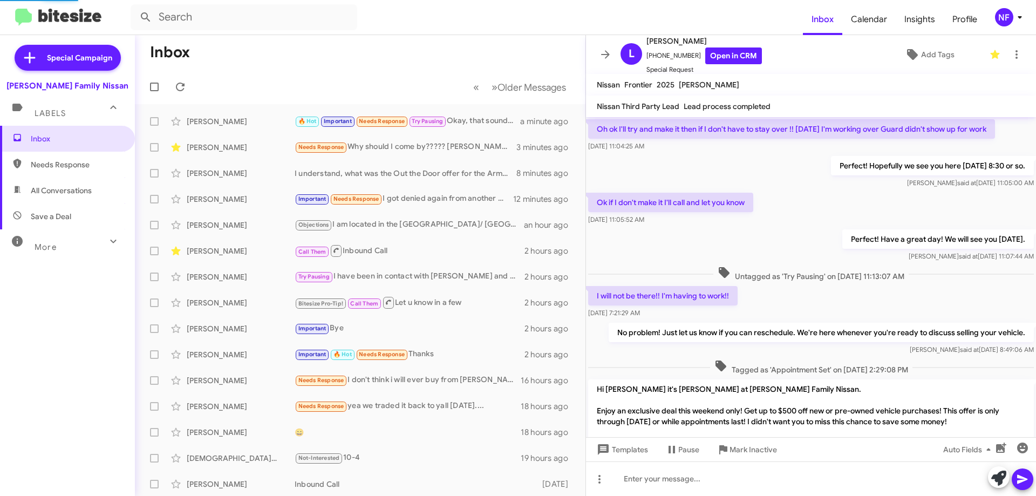
scroll to position [729, 0]
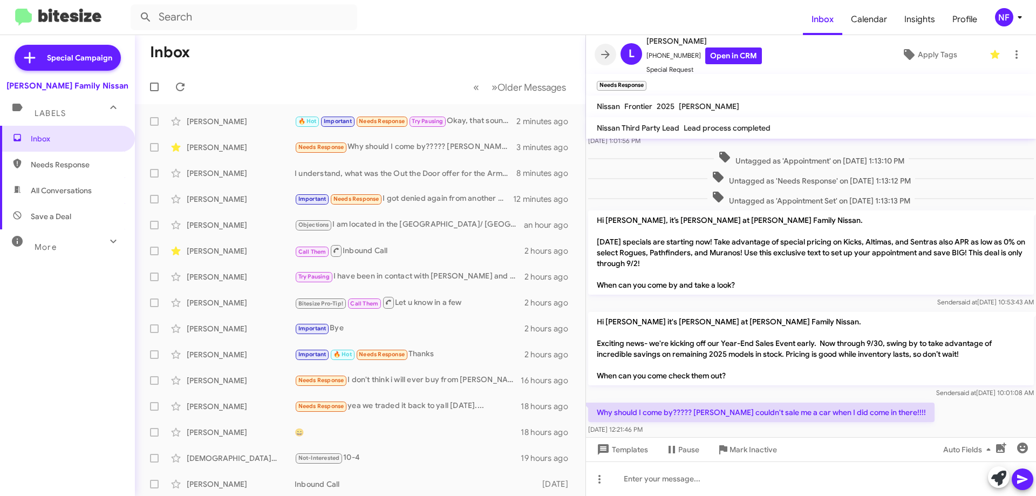
drag, startPoint x: 603, startPoint y: 58, endPoint x: 582, endPoint y: 77, distance: 28.7
click at [603, 58] on icon at bounding box center [605, 54] width 13 height 13
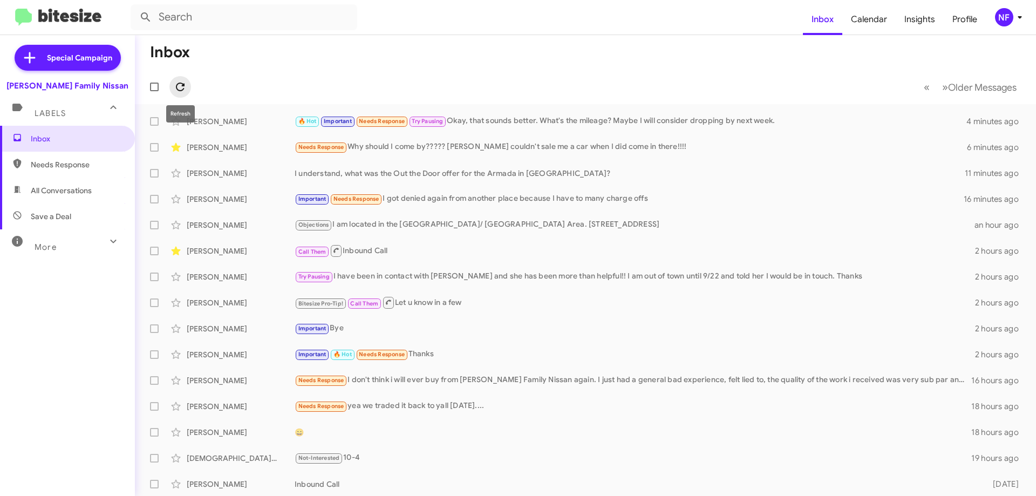
click at [177, 87] on icon at bounding box center [180, 87] width 9 height 9
click at [172, 90] on span at bounding box center [180, 86] width 22 height 13
click at [188, 80] on span at bounding box center [180, 86] width 22 height 13
click at [182, 83] on icon at bounding box center [180, 87] width 9 height 9
click at [180, 87] on icon at bounding box center [180, 86] width 13 height 13
